Goal: Task Accomplishment & Management: Complete application form

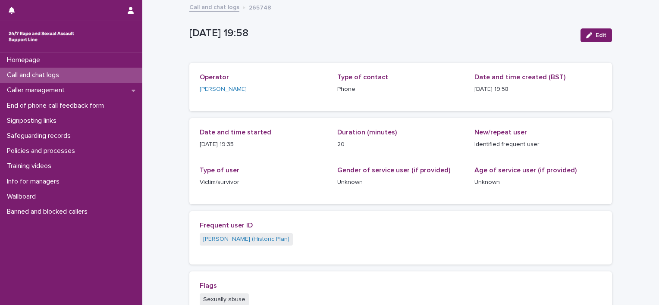
click at [72, 75] on div "Call and chat logs" at bounding box center [71, 75] width 142 height 15
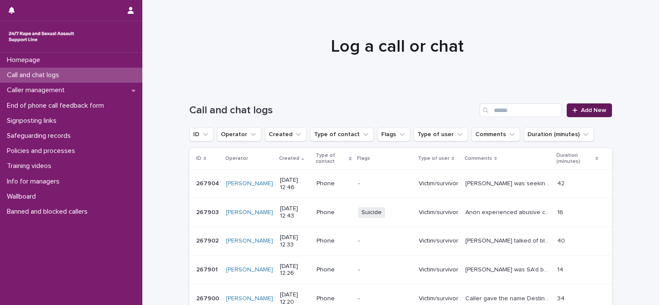
click at [593, 107] on span "Add New" at bounding box center [593, 110] width 25 height 6
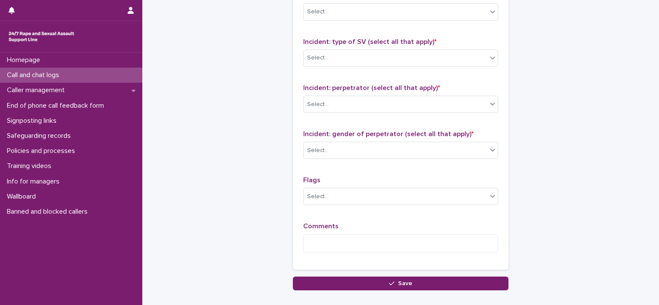
scroll to position [690, 0]
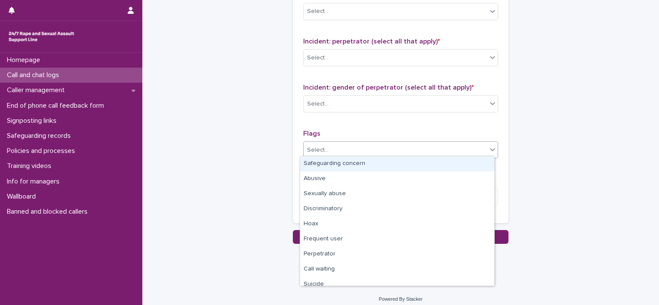
click at [358, 147] on div "Select..." at bounding box center [395, 150] width 183 height 14
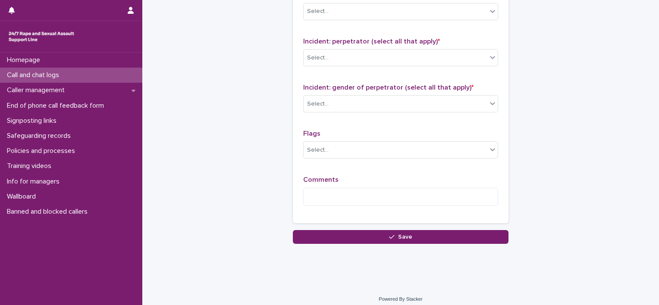
click at [293, 183] on div "Type of support received (select all that apply) Select... Signposted (select a…" at bounding box center [401, 32] width 216 height 381
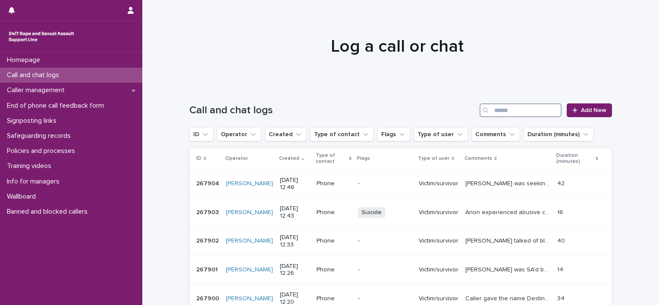
click at [533, 105] on input "Search" at bounding box center [521, 110] width 82 height 14
click at [250, 133] on icon "Operator" at bounding box center [253, 134] width 9 height 9
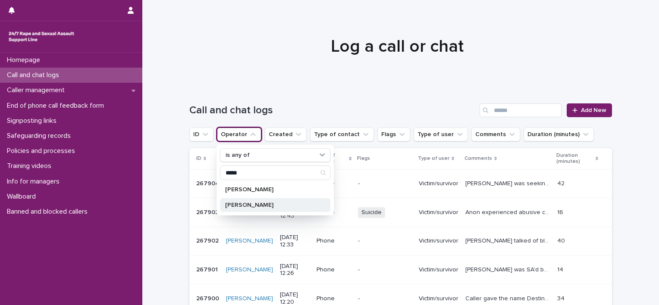
type input "*****"
click at [257, 205] on p "[PERSON_NAME]" at bounding box center [270, 205] width 91 height 6
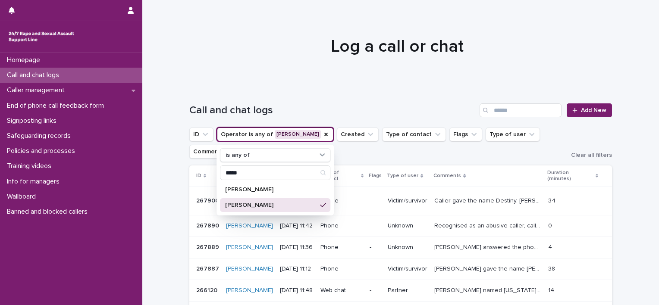
click at [163, 188] on div "Loading... Saving… Loading... Saving… Call and chat logs Add New ID Operator is…" at bounding box center [400, 291] width 517 height 411
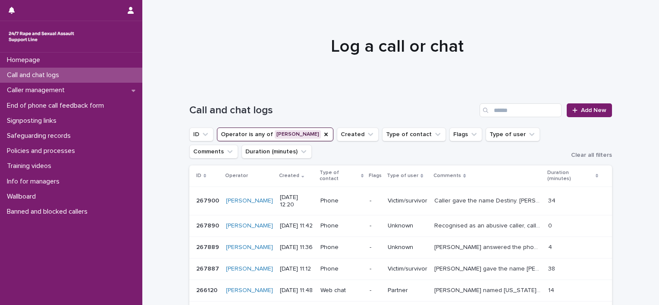
click at [456, 242] on p "[PERSON_NAME] answered the phone and was whispering, then began shouting. Seeme…" at bounding box center [488, 246] width 109 height 9
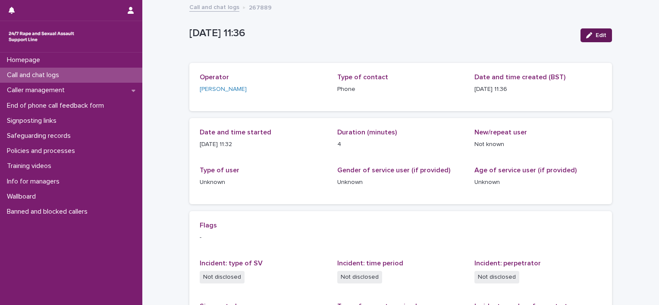
click at [600, 35] on span "Edit" at bounding box center [601, 35] width 11 height 6
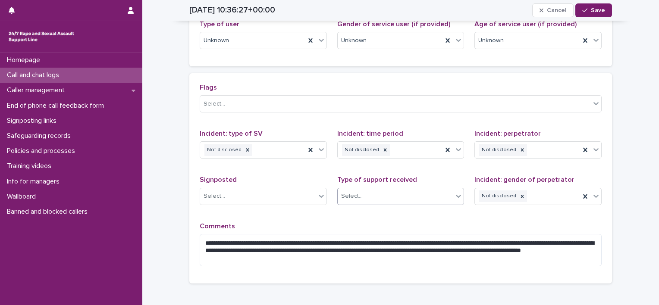
scroll to position [86, 0]
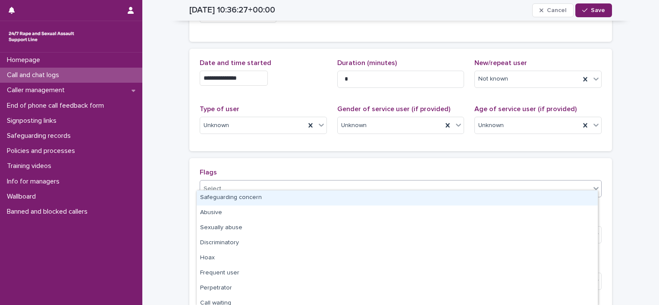
click at [400, 182] on div "Select..." at bounding box center [395, 189] width 390 height 14
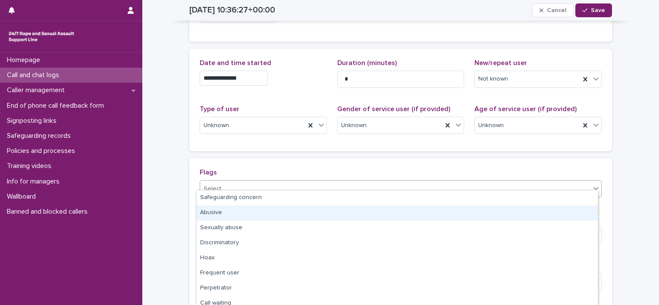
click at [310, 210] on div "Abusive" at bounding box center [397, 213] width 401 height 15
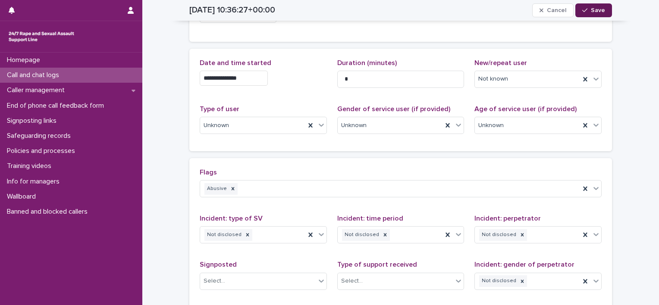
click at [601, 9] on span "Save" at bounding box center [598, 10] width 14 height 6
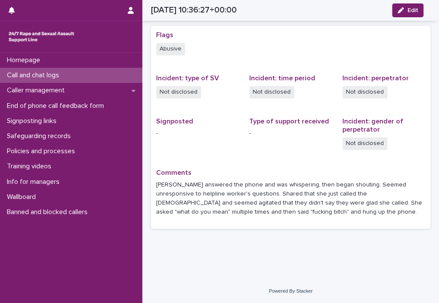
scroll to position [170, 0]
